Goal: Transaction & Acquisition: Purchase product/service

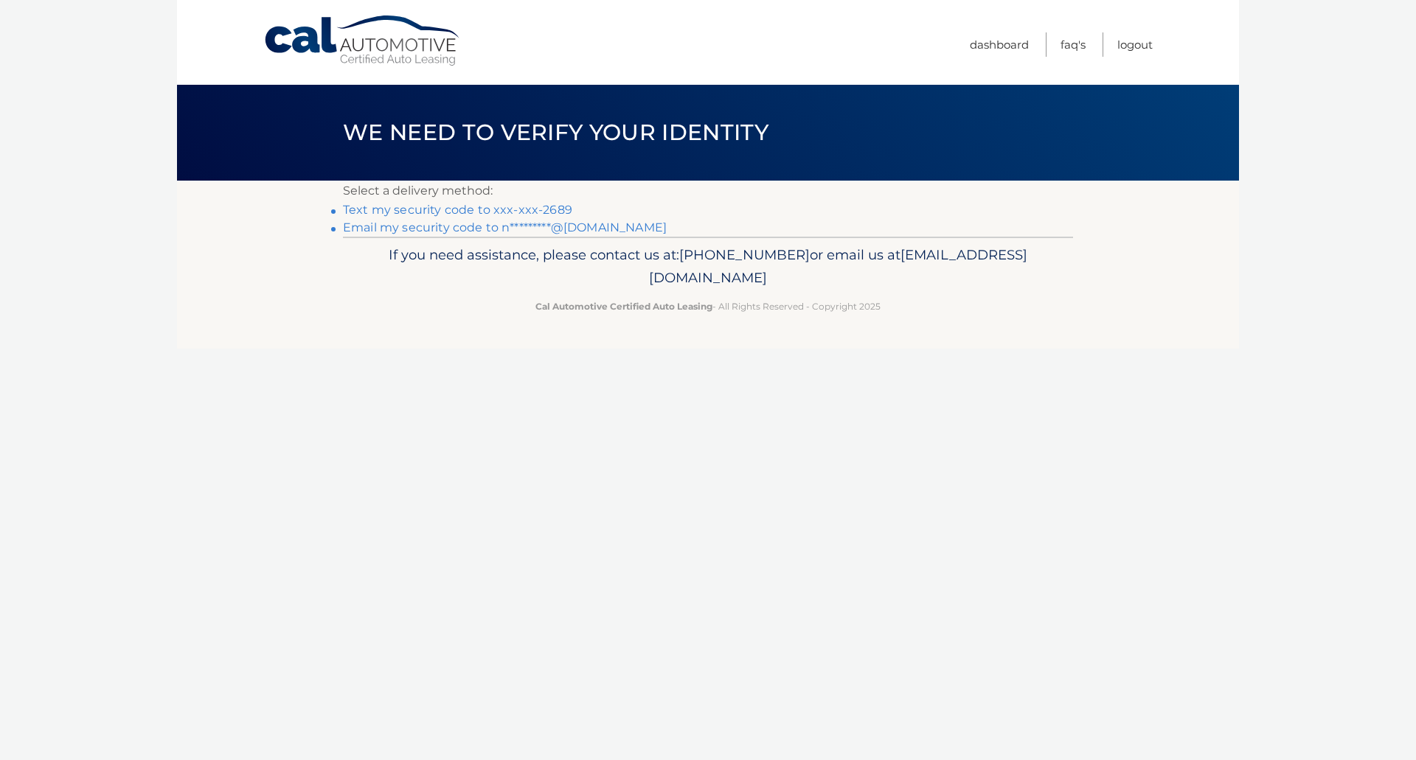
click at [578, 231] on link "Email my security code to n*********@[DOMAIN_NAME]" at bounding box center [505, 228] width 324 height 14
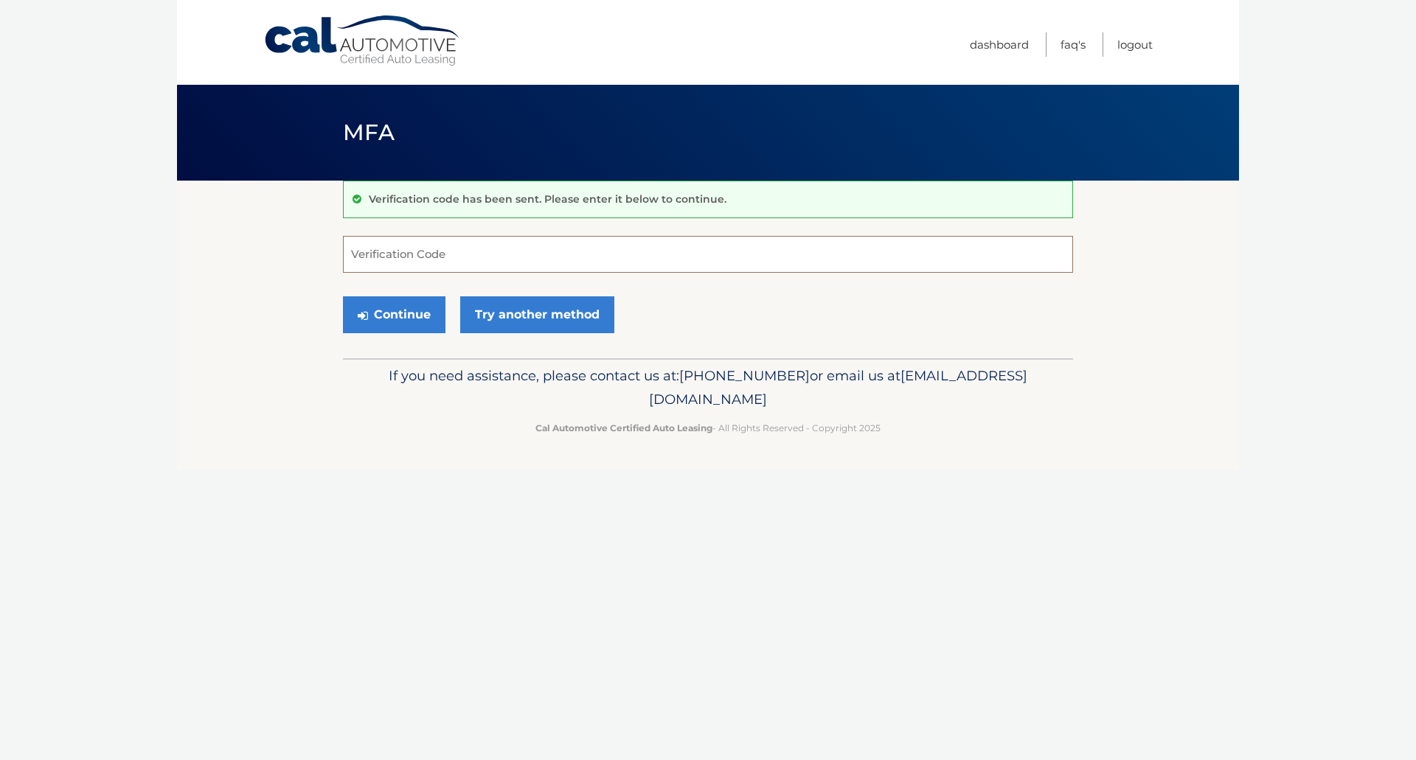
click at [557, 246] on input "Verification Code" at bounding box center [708, 254] width 730 height 37
paste input "987004"
type input "987004"
click at [398, 318] on button "Continue" at bounding box center [394, 314] width 103 height 37
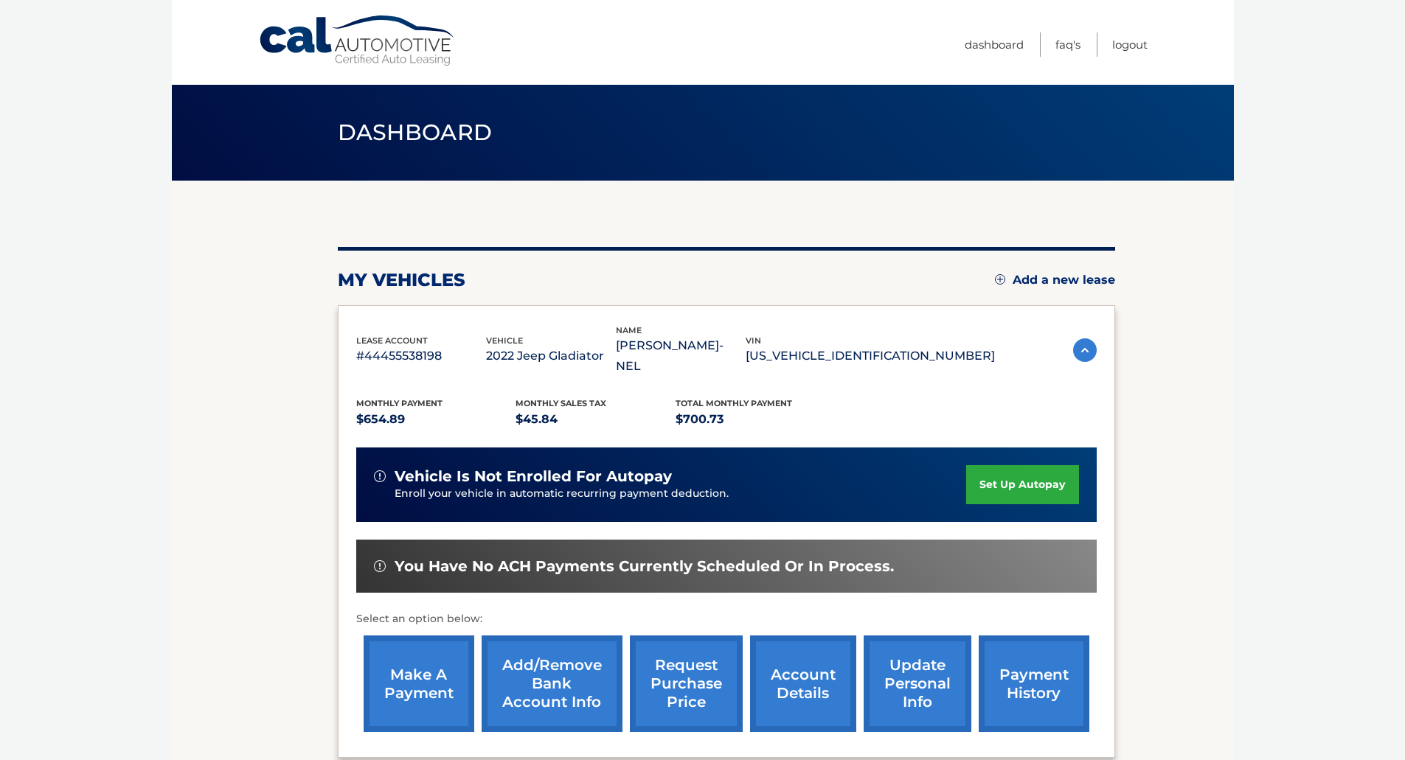
click at [450, 656] on link "make a payment" at bounding box center [419, 684] width 111 height 97
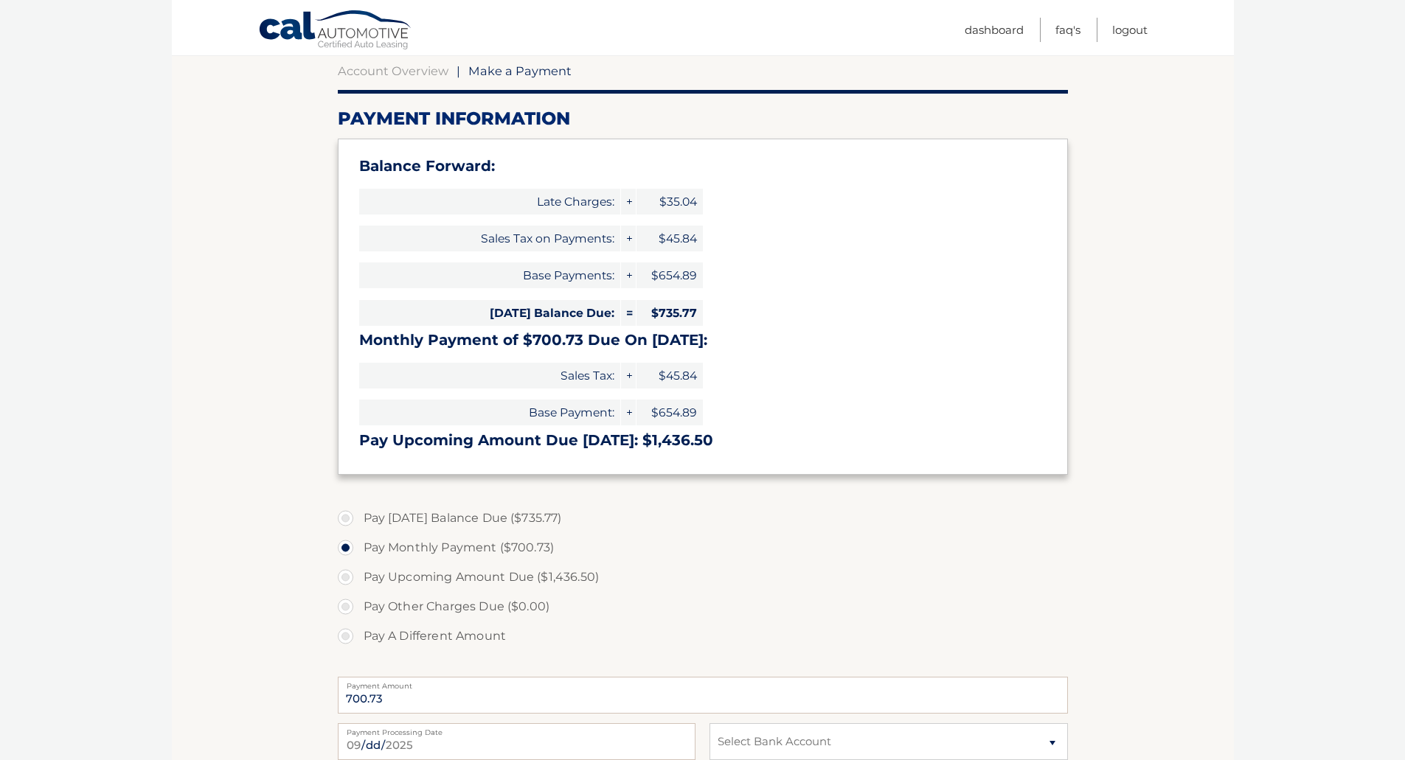
scroll to position [147, 0]
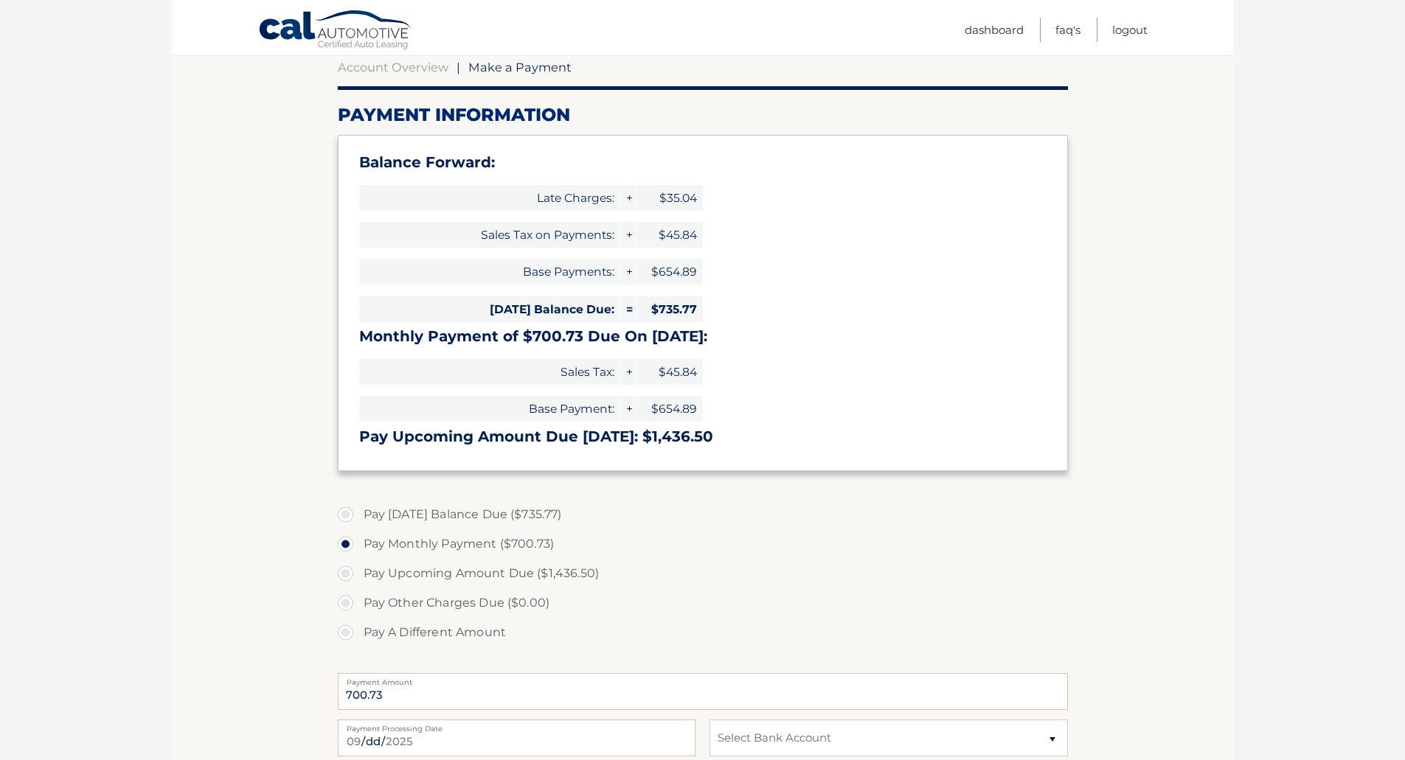
click at [348, 518] on label "Pay Today's Balance Due ($735.77)" at bounding box center [703, 514] width 730 height 29
click at [348, 518] on input "Pay Today's Balance Due ($735.77)" at bounding box center [351, 512] width 15 height 24
radio input "true"
type input "735.77"
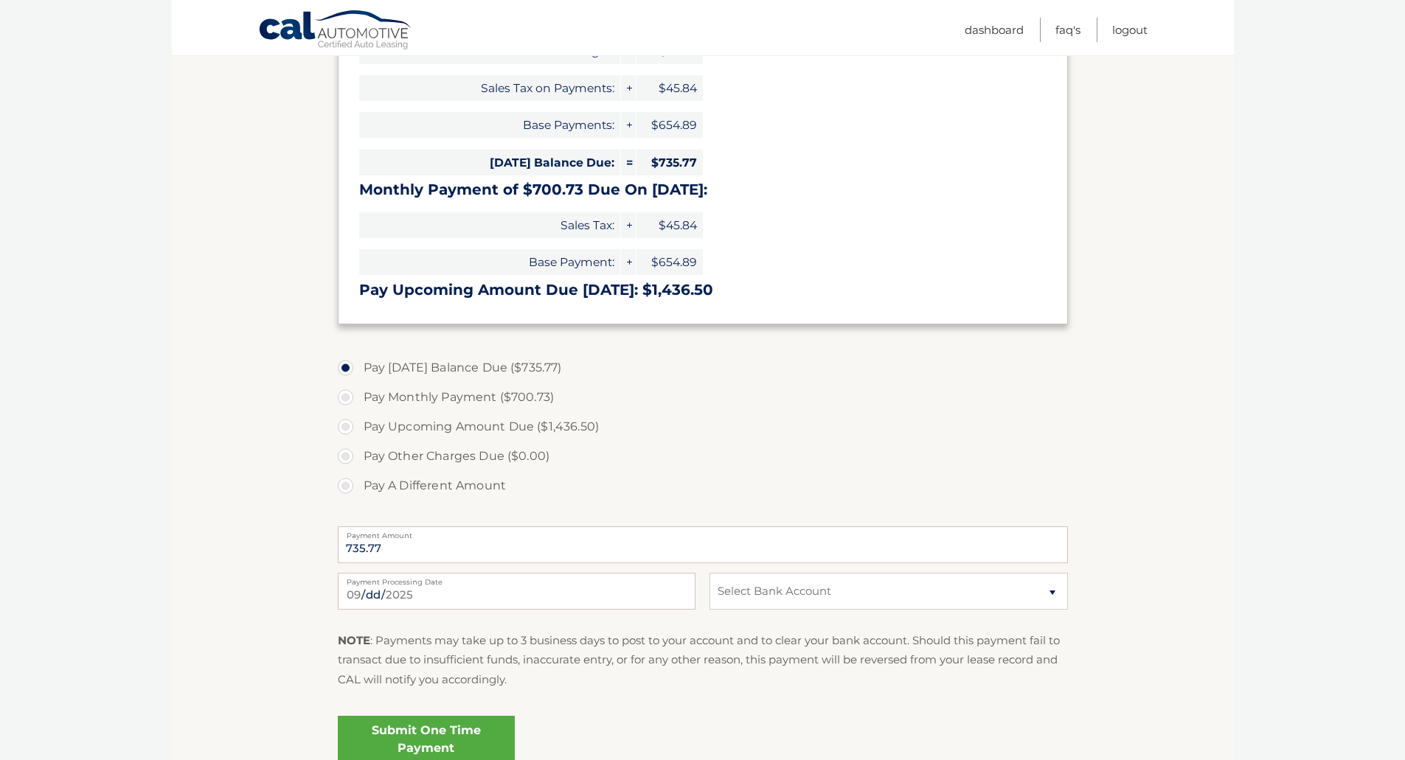
scroll to position [295, 0]
drag, startPoint x: 455, startPoint y: 555, endPoint x: 328, endPoint y: 558, distance: 126.9
click at [328, 558] on section "Account Overview | Make a Payment Payment Information Balance Forward: Late Cha…" at bounding box center [703, 335] width 1062 height 898
click at [781, 598] on select "Select Bank Account Checking REGIONS BANK *****2731 Checking WELLS FARGO BANK *…" at bounding box center [888, 590] width 358 height 37
select select "Zjg3ZWFlNmEtOTkwYi00OTYxLWI1MTQtYjk3ZDczM2E1MDgw"
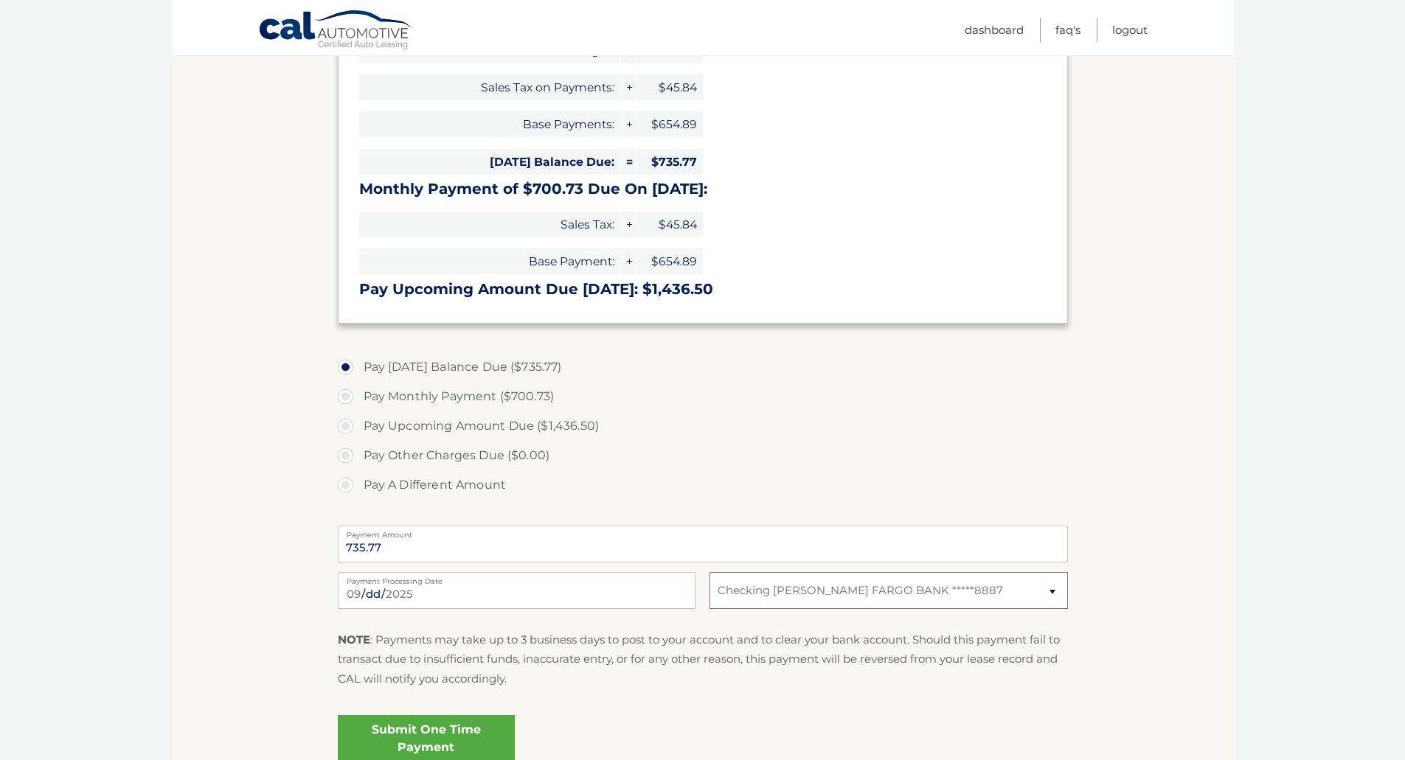
click at [709, 572] on select "Select Bank Account Checking REGIONS BANK *****2731 Checking WELLS FARGO BANK *…" at bounding box center [888, 590] width 358 height 37
click at [787, 660] on p "NOTE : Payments may take up to 3 business days to post to your account and to c…" at bounding box center [703, 660] width 730 height 58
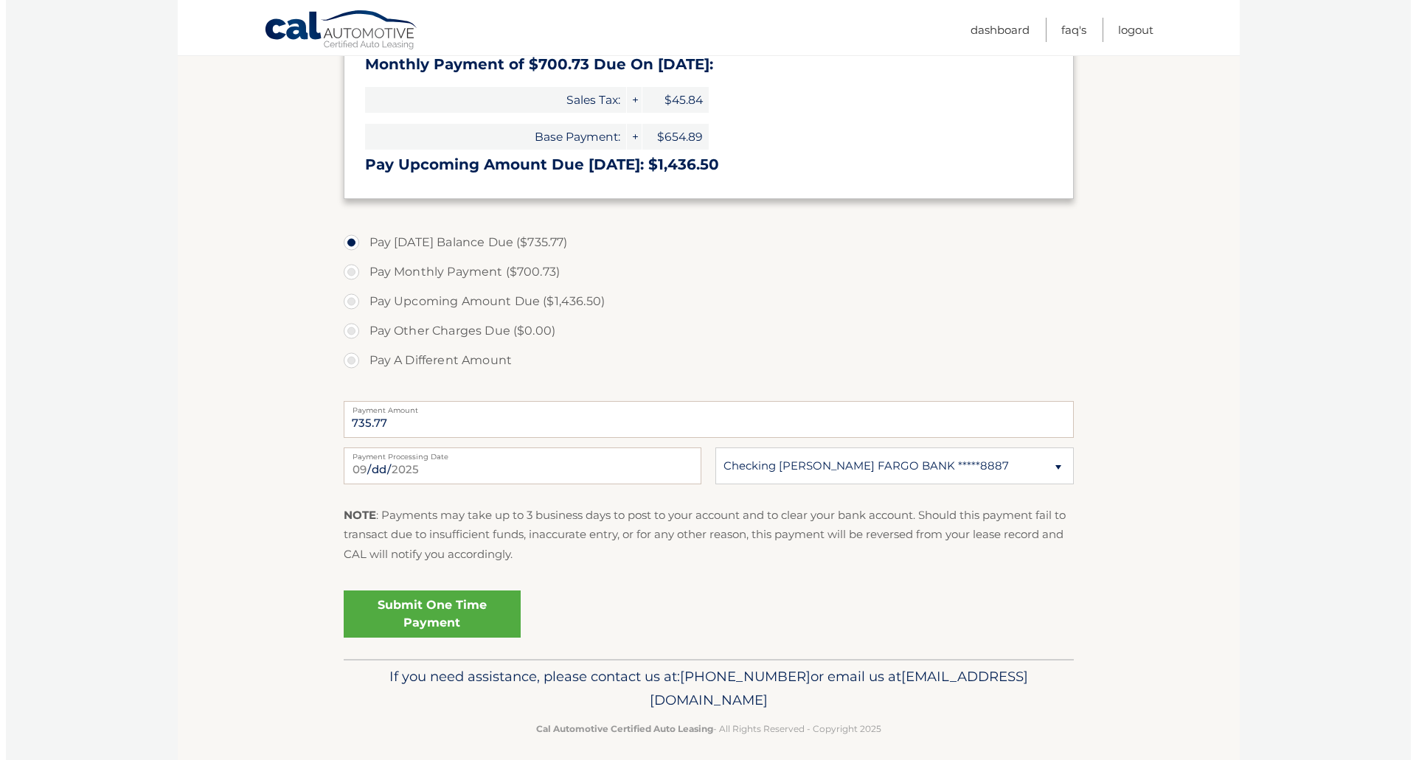
scroll to position [431, 0]
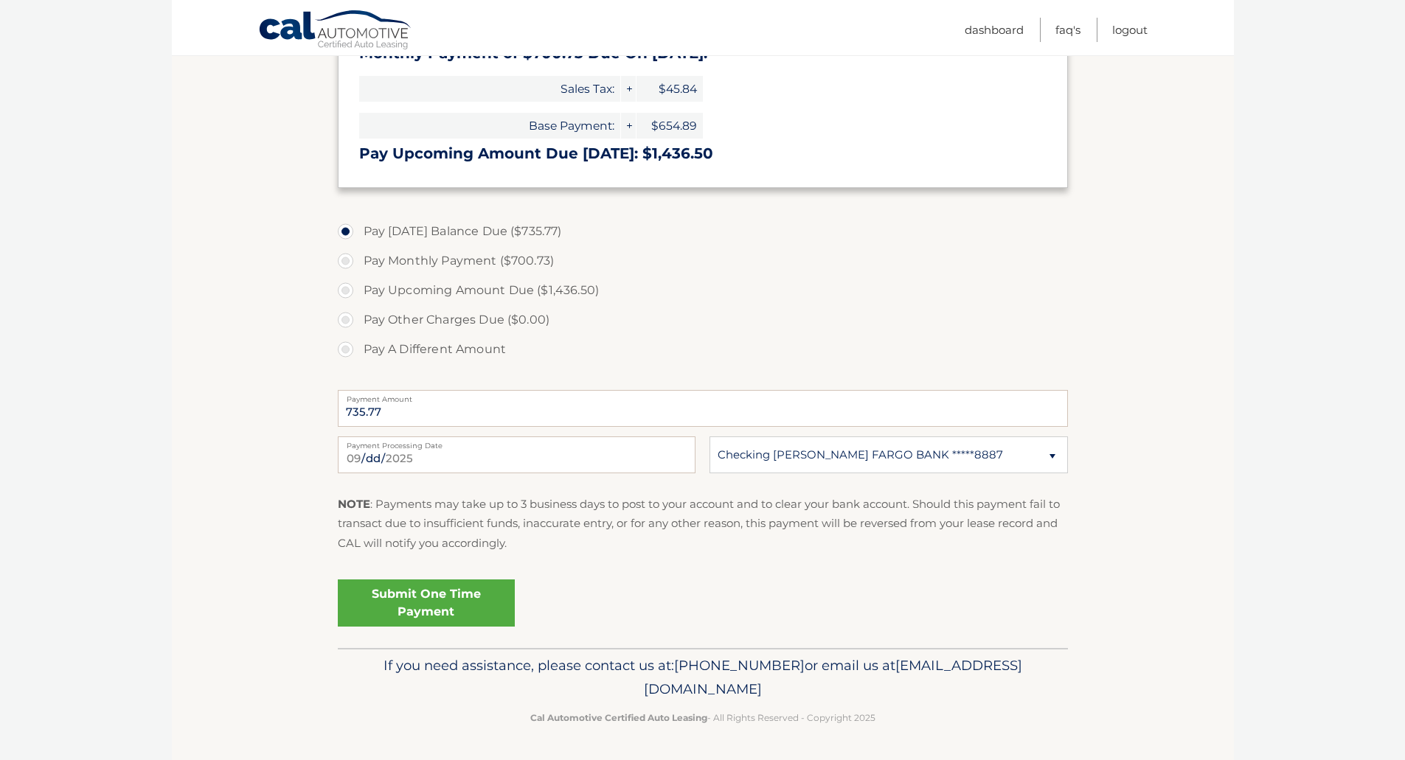
click at [440, 604] on link "Submit One Time Payment" at bounding box center [426, 603] width 177 height 47
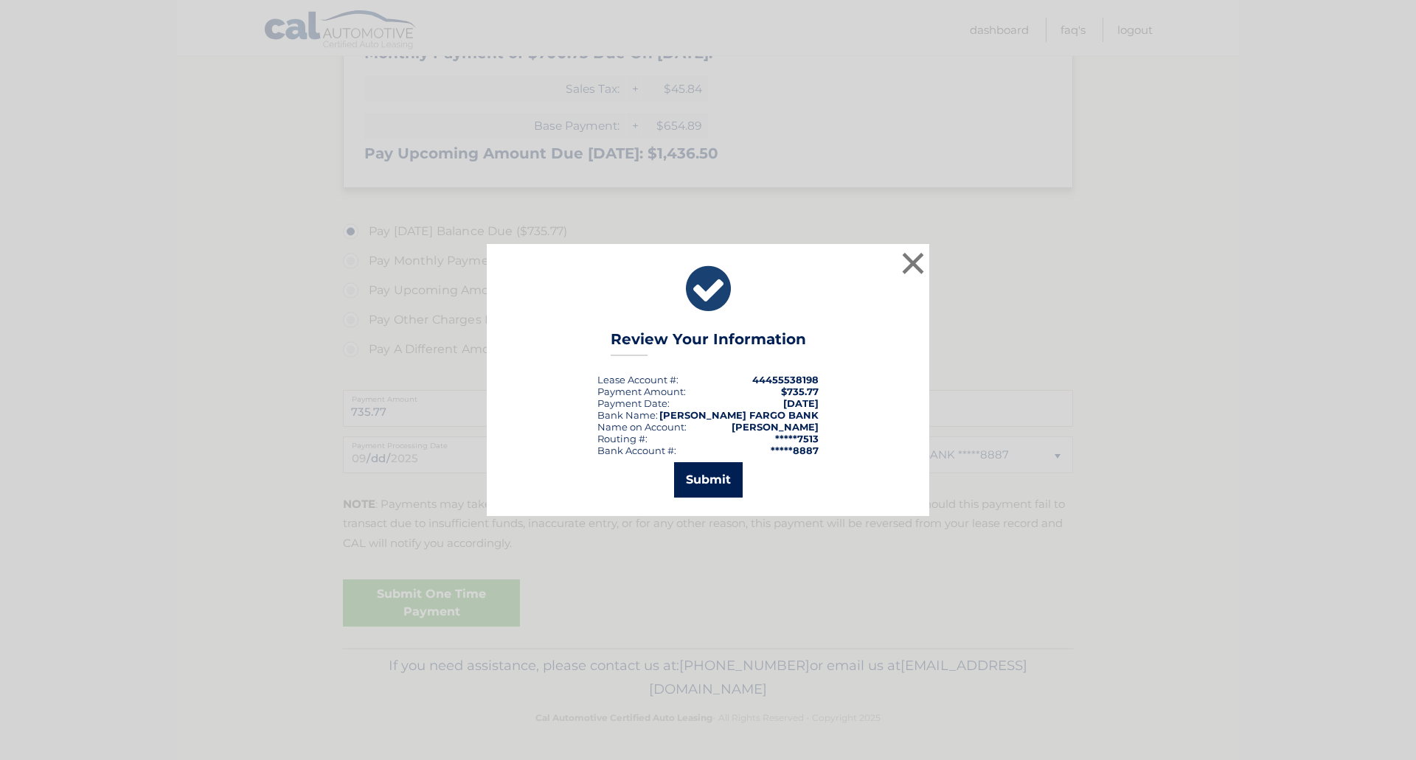
click at [701, 478] on button "Submit" at bounding box center [708, 479] width 69 height 35
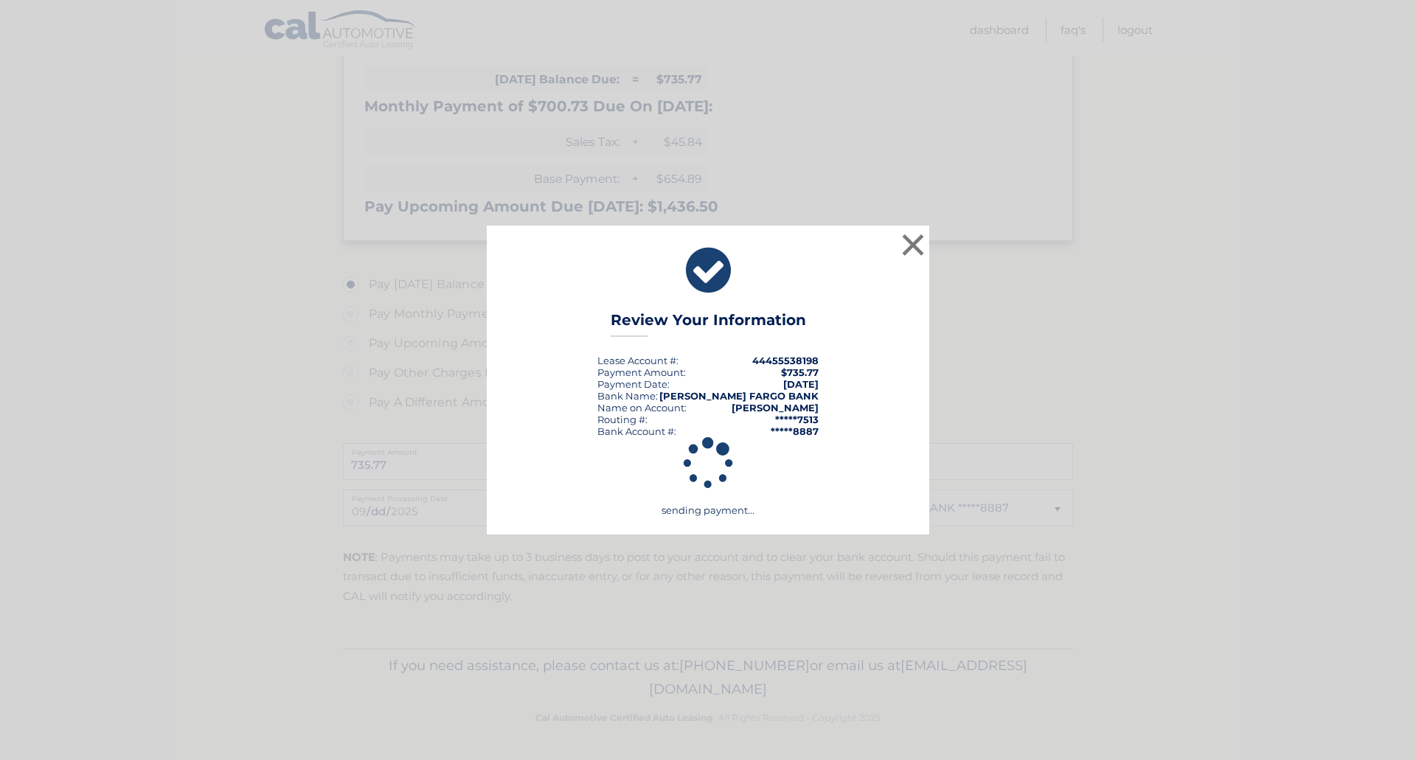
scroll to position [378, 0]
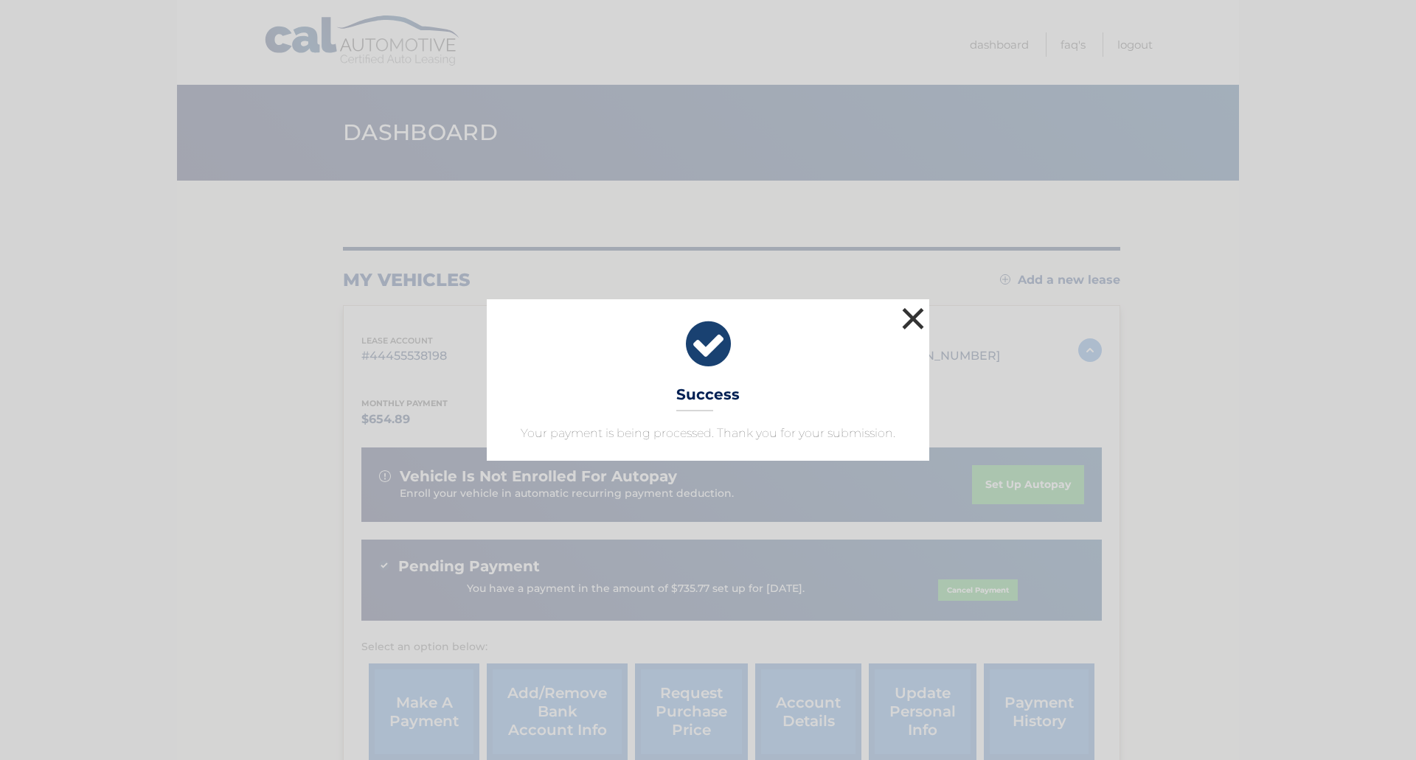
click at [908, 320] on button "×" at bounding box center [912, 318] width 29 height 29
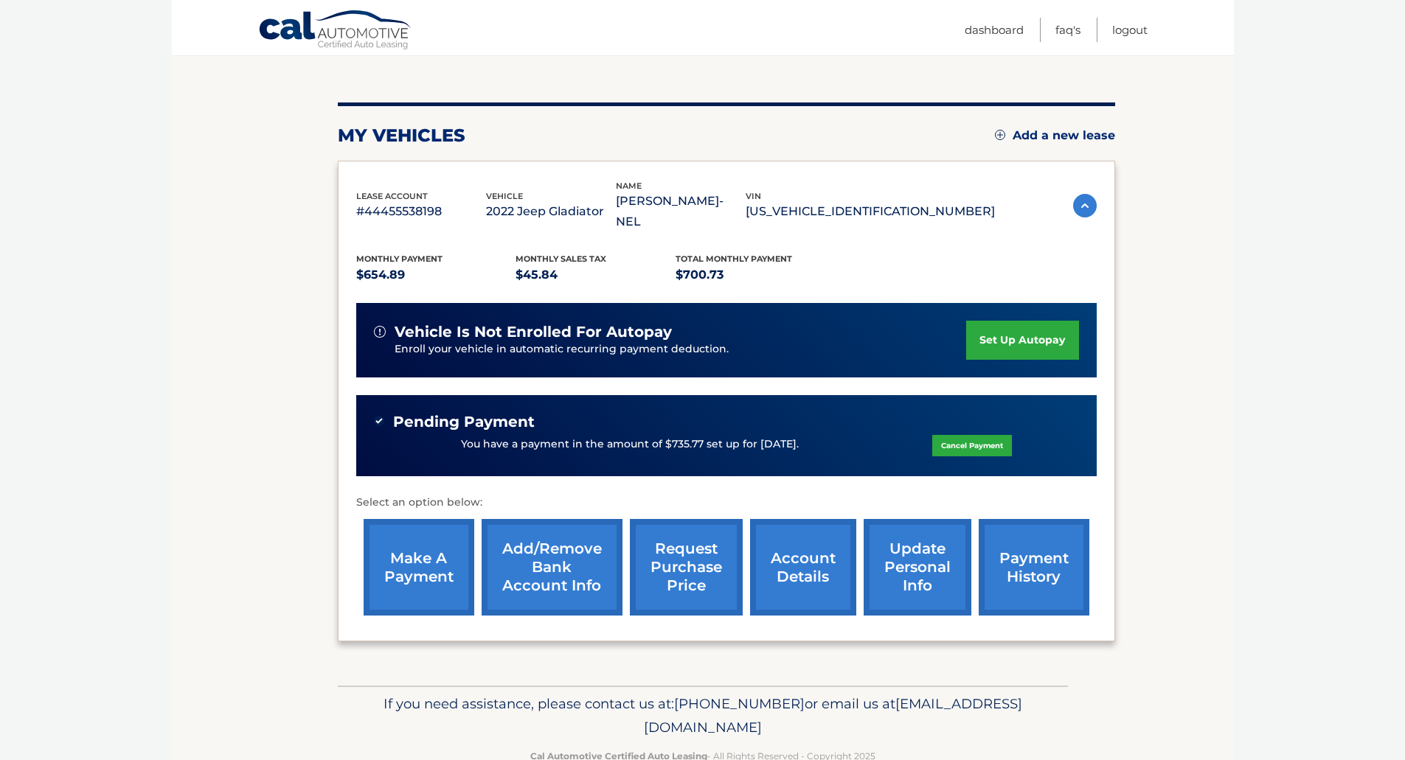
scroll to position [147, 0]
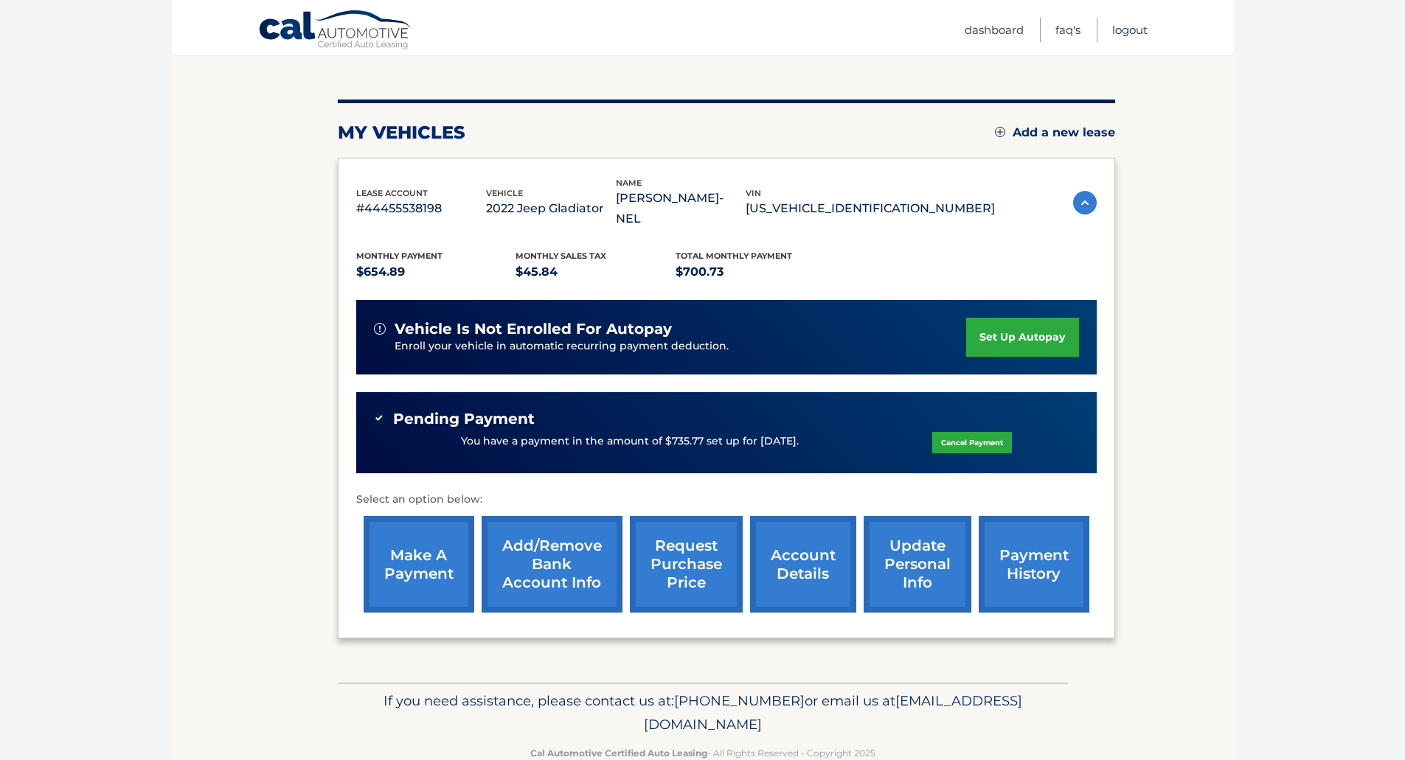
click at [1126, 30] on link "Logout" at bounding box center [1129, 30] width 35 height 24
